Goal: Transaction & Acquisition: Purchase product/service

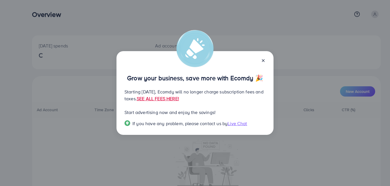
click at [264, 61] on icon at bounding box center [263, 60] width 5 height 5
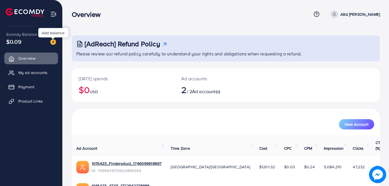
click at [53, 43] on img at bounding box center [53, 42] width 6 height 6
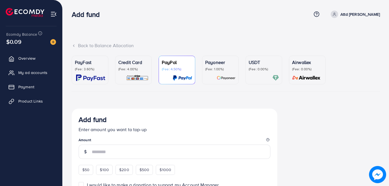
click at [99, 66] on div "PayFast (Fee: 3.60%)" at bounding box center [90, 65] width 30 height 13
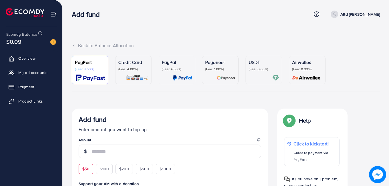
click at [89, 171] on span "$50" at bounding box center [85, 169] width 7 height 6
type input "**"
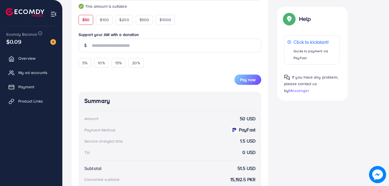
scroll to position [160, 0]
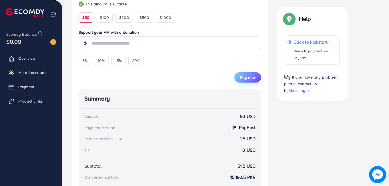
click at [248, 79] on span "Pay now" at bounding box center [247, 78] width 15 height 6
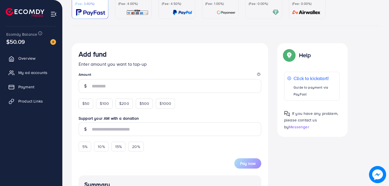
scroll to position [109, 0]
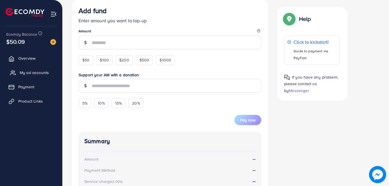
click at [49, 71] on link "My ad accounts" at bounding box center [31, 72] width 54 height 11
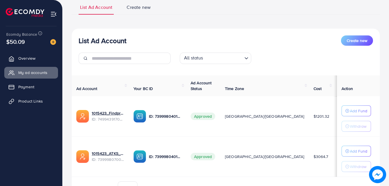
scroll to position [75, 0]
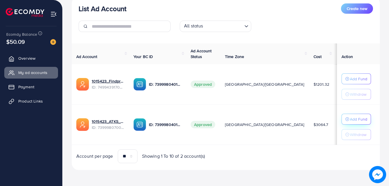
click at [353, 123] on button "Add Fund" at bounding box center [355, 119] width 29 height 11
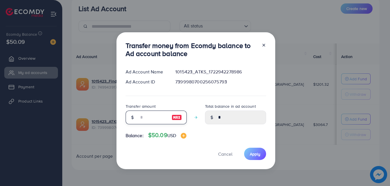
click at [158, 117] on input "number" at bounding box center [153, 118] width 29 height 14
type input "**"
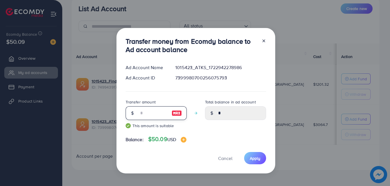
type input "*****"
type input "**"
click at [256, 159] on span "Apply" at bounding box center [255, 158] width 11 height 6
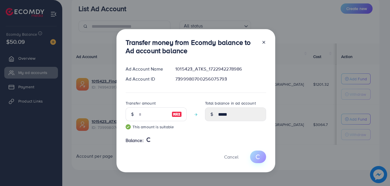
type input "*"
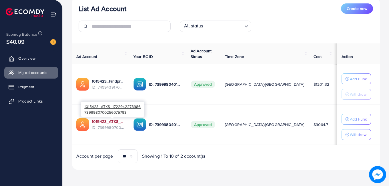
click at [123, 122] on link "1015423_ATKS_1722942278986" at bounding box center [108, 122] width 33 height 6
click at [113, 119] on link "1015423_ATKS_1722942278986" at bounding box center [108, 122] width 33 height 6
click at [102, 121] on link "1015423_ATKS_1722942278986" at bounding box center [108, 122] width 33 height 6
click at [117, 122] on link "1015423_ATKS_1722942278986" at bounding box center [108, 122] width 33 height 6
click at [110, 122] on link "1015423_ATKS_1722942278986" at bounding box center [108, 122] width 33 height 6
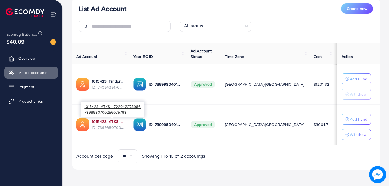
click at [118, 119] on link "1015423_ATKS_1722942278986" at bounding box center [108, 122] width 33 height 6
